Goal: Navigation & Orientation: Understand site structure

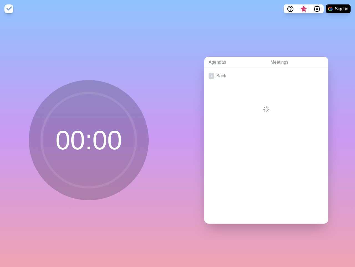
click at [178, 133] on div "Agendas Meetings Back" at bounding box center [267, 142] width 178 height 249
click at [290, 9] on icon "Help" at bounding box center [291, 8] width 2 height 2
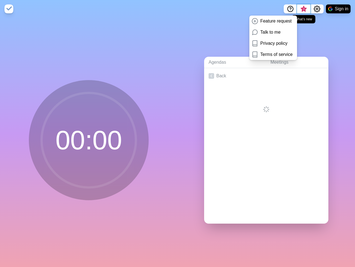
click at [304, 9] on span "3" at bounding box center [304, 9] width 4 height 4
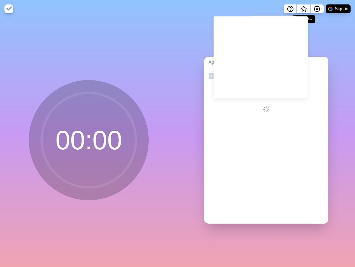
click at [304, 11] on span "What’s new" at bounding box center [304, 11] width 9 height 12
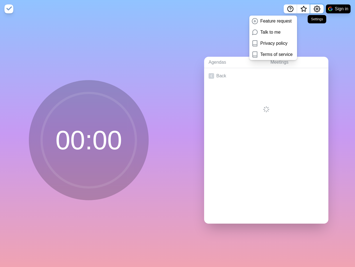
click at [317, 9] on icon "Settings" at bounding box center [317, 9] width 7 height 7
click at [339, 9] on button "Sign in" at bounding box center [338, 8] width 25 height 9
